Goal: Check status: Check status

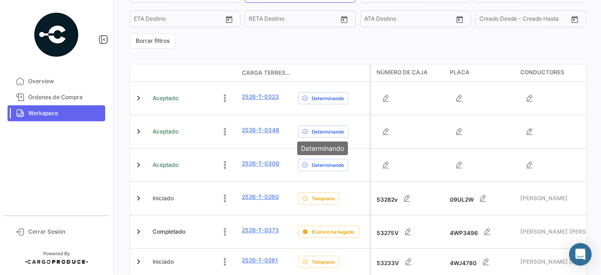
scroll to position [269, 0]
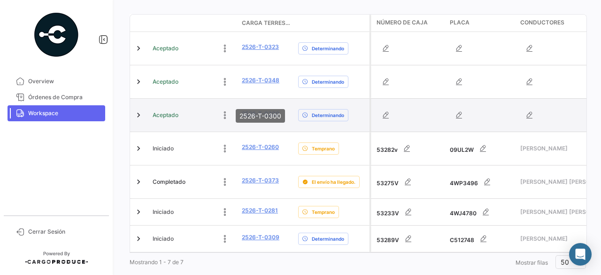
click at [260, 109] on link "2526-T-0300" at bounding box center [261, 113] width 38 height 8
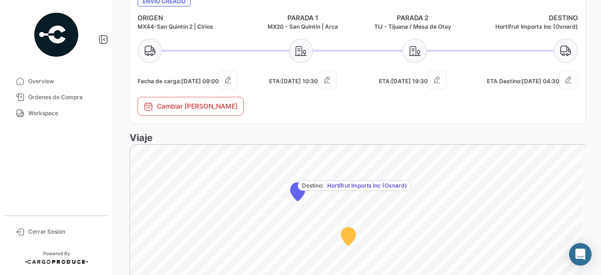
scroll to position [363, 0]
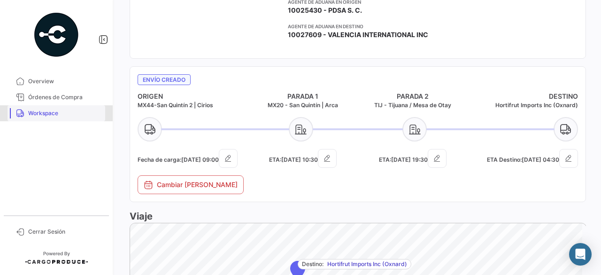
click at [35, 112] on span "Workspace" at bounding box center [64, 113] width 73 height 8
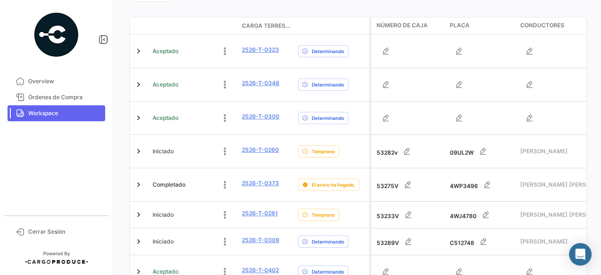
scroll to position [282, 0]
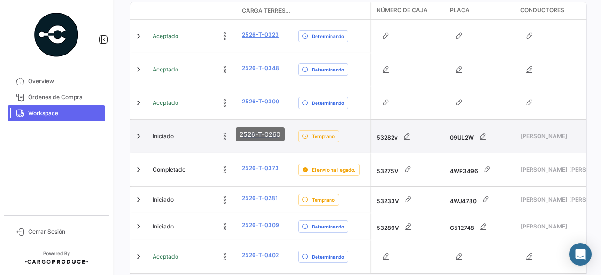
click at [247, 130] on link "2526-T-0260" at bounding box center [260, 134] width 37 height 8
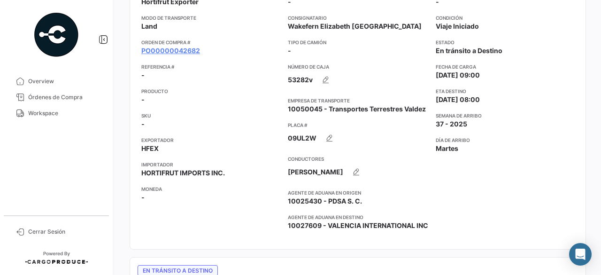
scroll to position [94, 0]
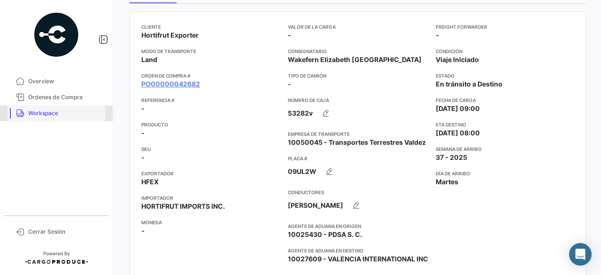
click at [37, 112] on span "Workspace" at bounding box center [64, 113] width 73 height 8
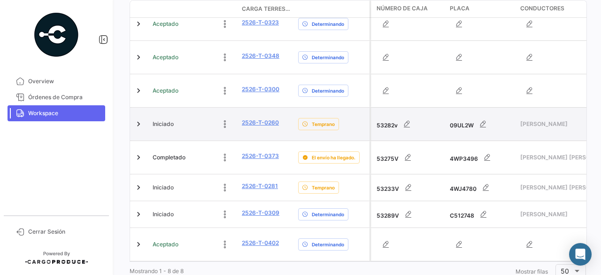
scroll to position [296, 0]
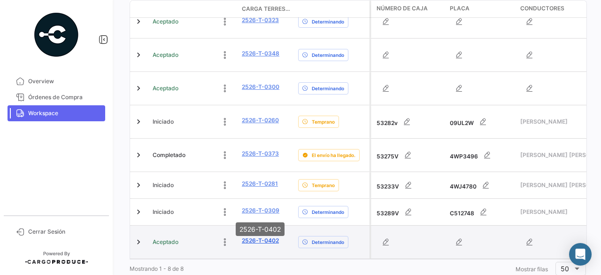
click at [257, 236] on link "2526-T-0402" at bounding box center [260, 240] width 37 height 8
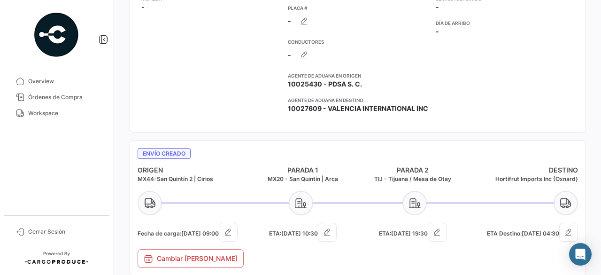
scroll to position [282, 0]
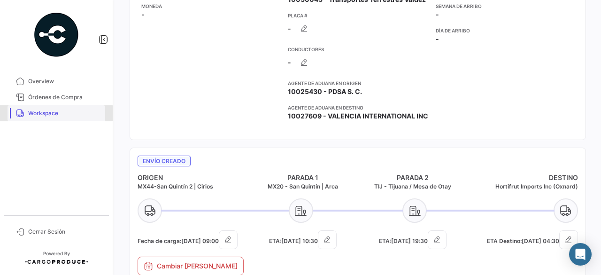
click at [54, 113] on span "Workspace" at bounding box center [64, 113] width 73 height 8
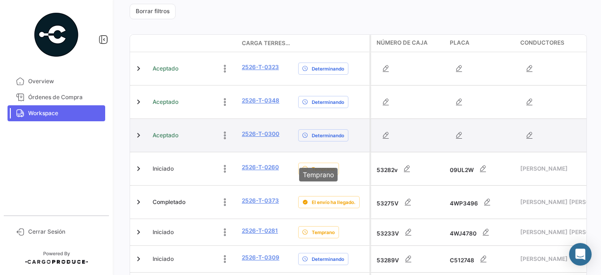
scroll to position [235, 0]
